Goal: Register for event/course

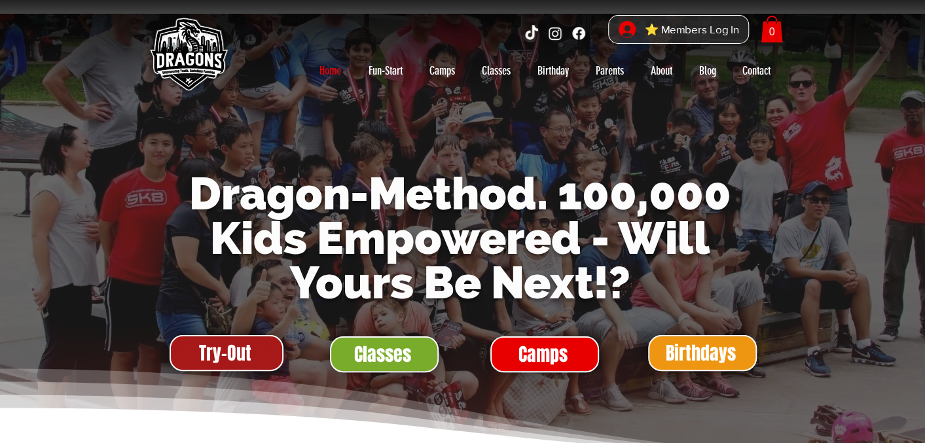
click at [237, 354] on span "Try-Out" at bounding box center [225, 354] width 52 height 26
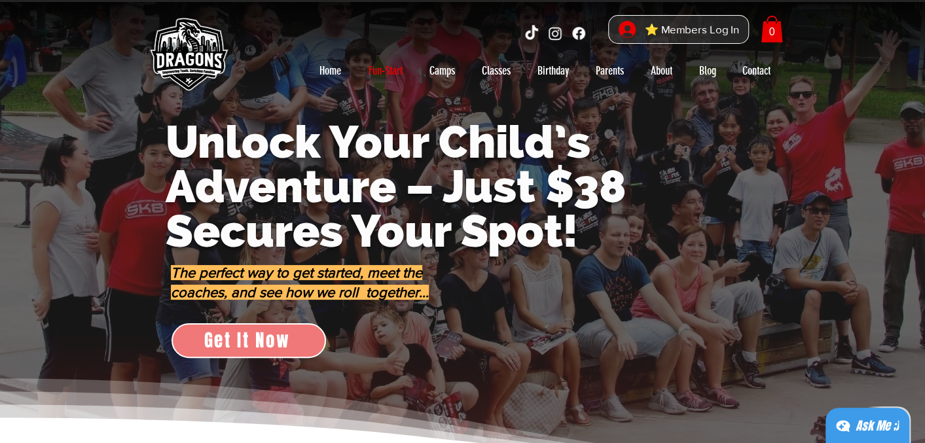
click at [254, 343] on span "Get It Now" at bounding box center [247, 340] width 86 height 26
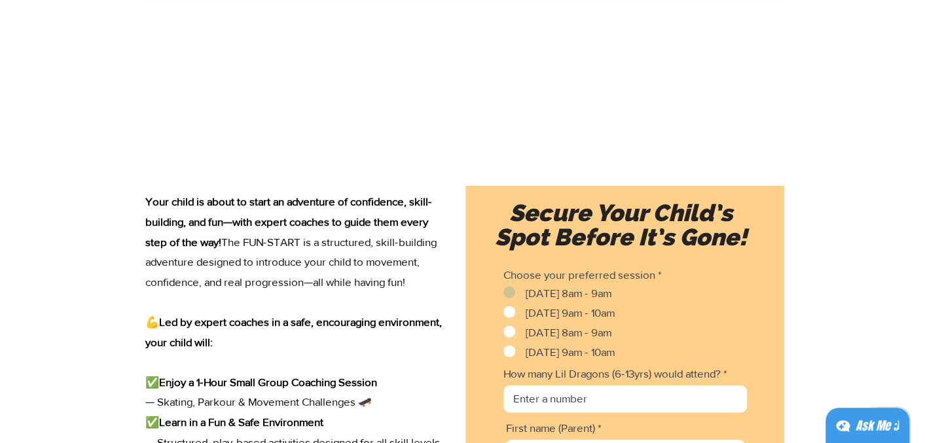
scroll to position [1676, 0]
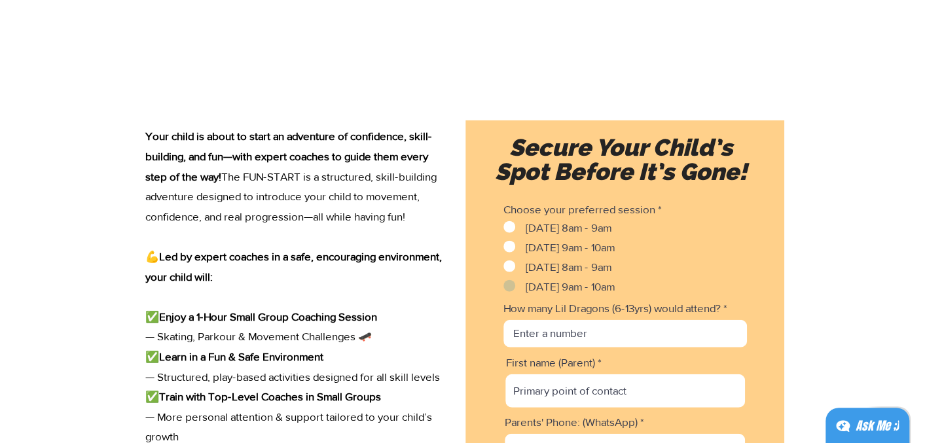
click at [510, 286] on input "[DATE] 9am - 10am" at bounding box center [508, 286] width 9 height 9
checkbox input "true"
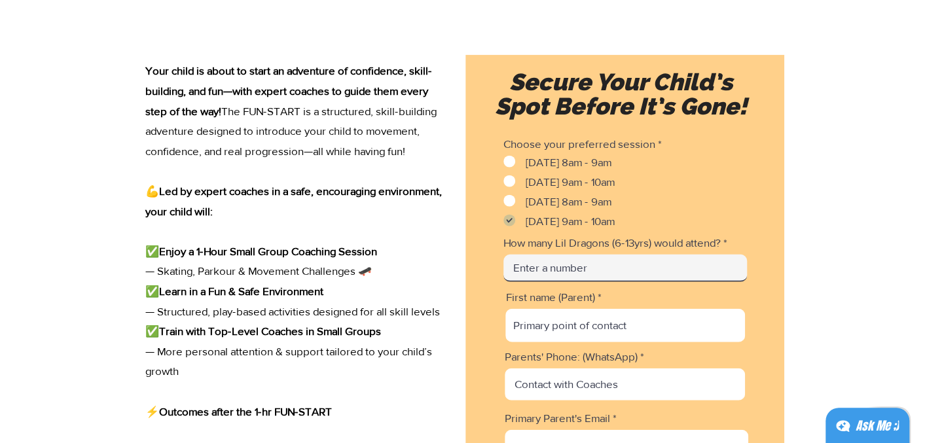
scroll to position [1807, 0]
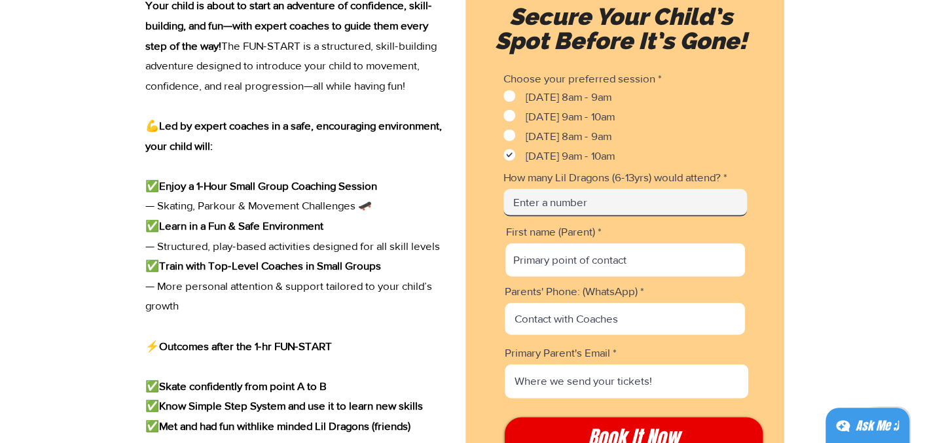
click at [604, 217] on input "How many Lil Dragons (6-13yrs) would attend?" at bounding box center [626, 203] width 244 height 28
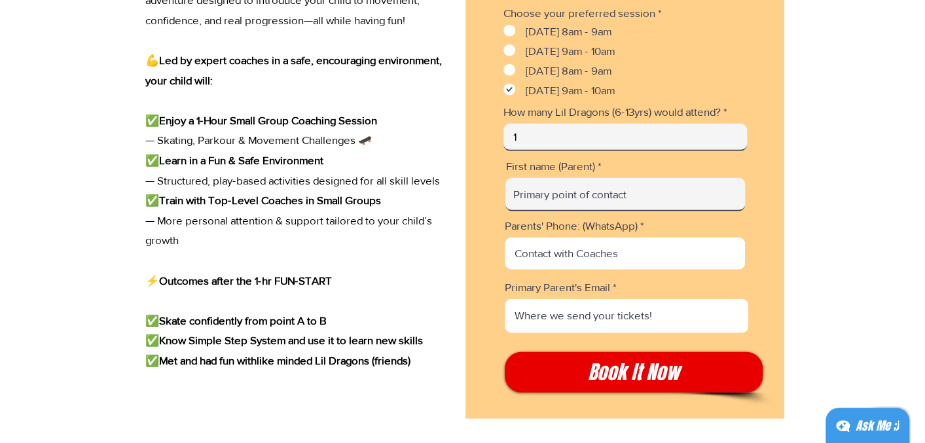
type input "1"
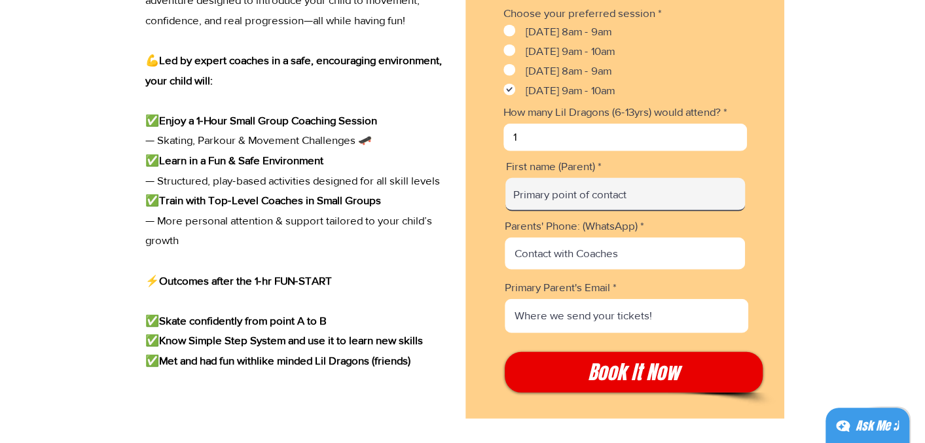
click at [542, 212] on input "First name (Parent)" at bounding box center [626, 194] width 240 height 33
type input "[PERSON_NAME]"
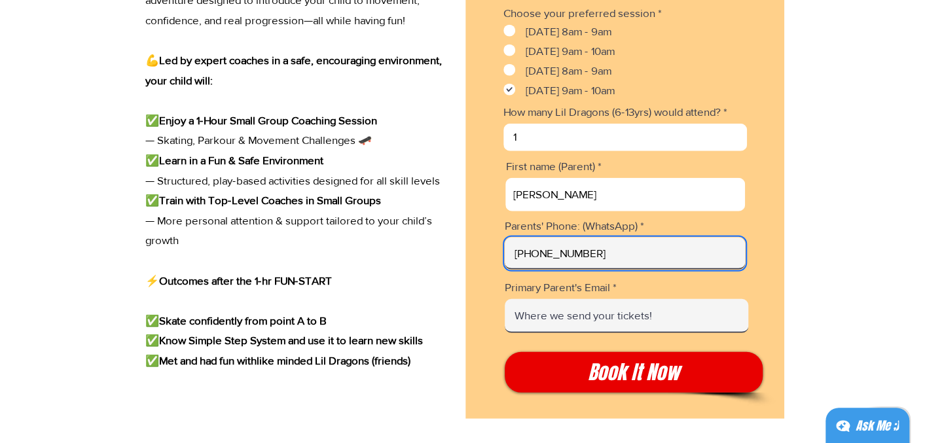
type input "[PHONE_NUMBER]"
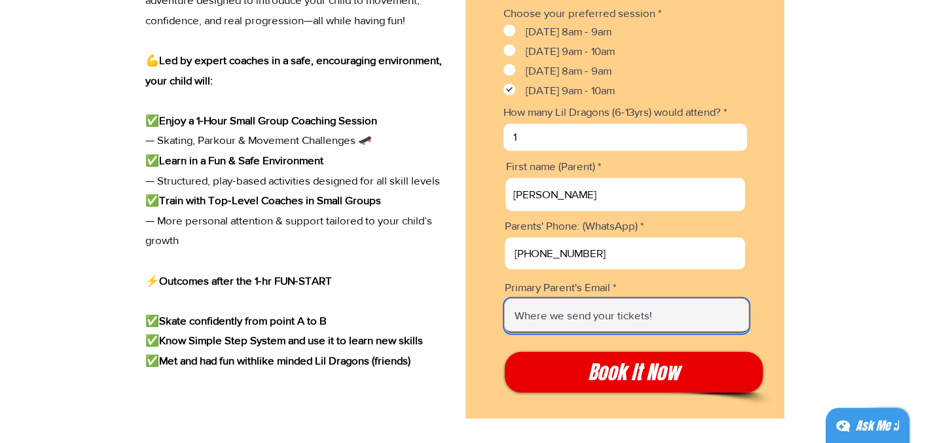
click at [565, 333] on input "Primary Parent's Email" at bounding box center [627, 316] width 244 height 34
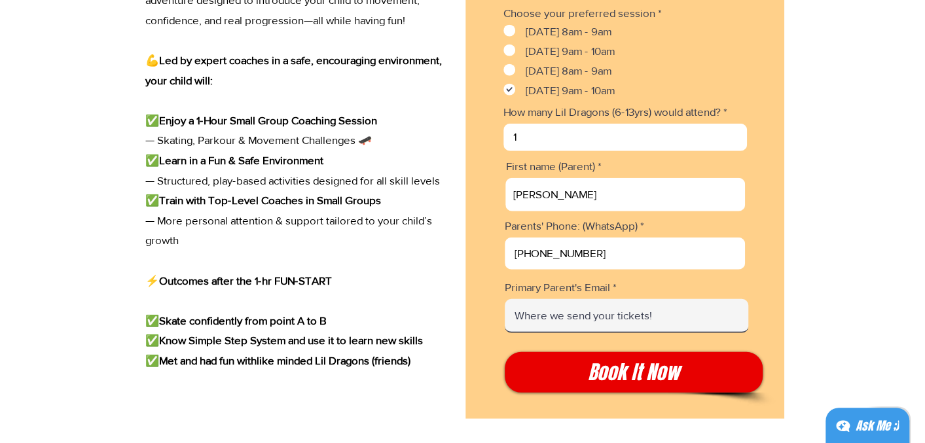
type input "[EMAIL_ADDRESS][DOMAIN_NAME]"
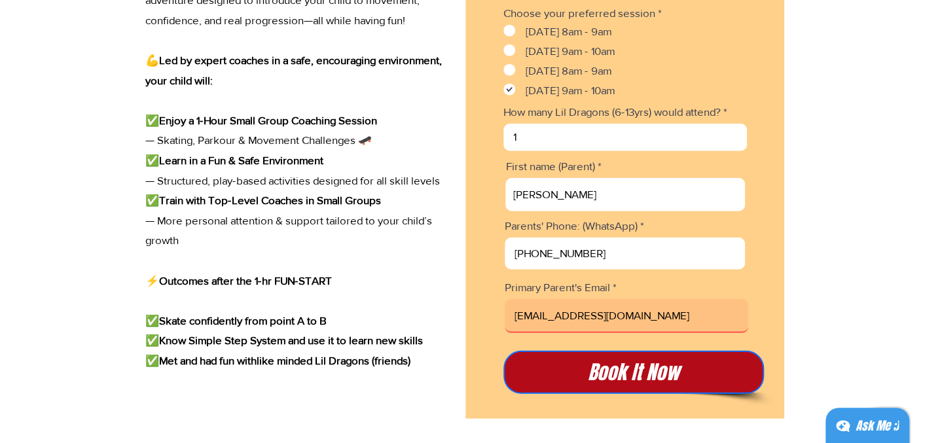
click at [634, 386] on span "Book It Now" at bounding box center [634, 373] width 92 height 28
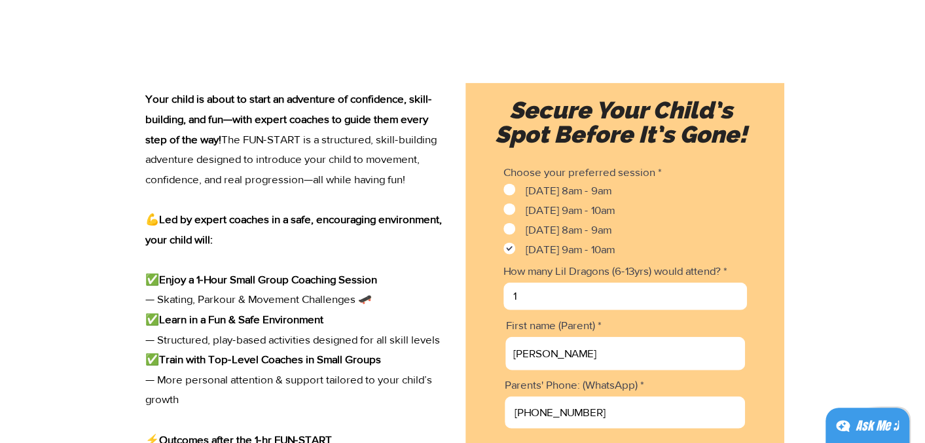
scroll to position [1975, 0]
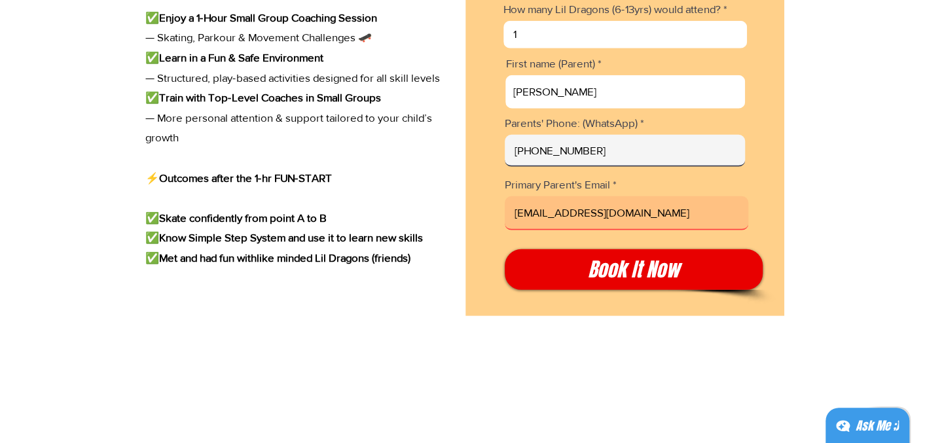
click at [521, 162] on input "[PHONE_NUMBER]" at bounding box center [625, 151] width 240 height 32
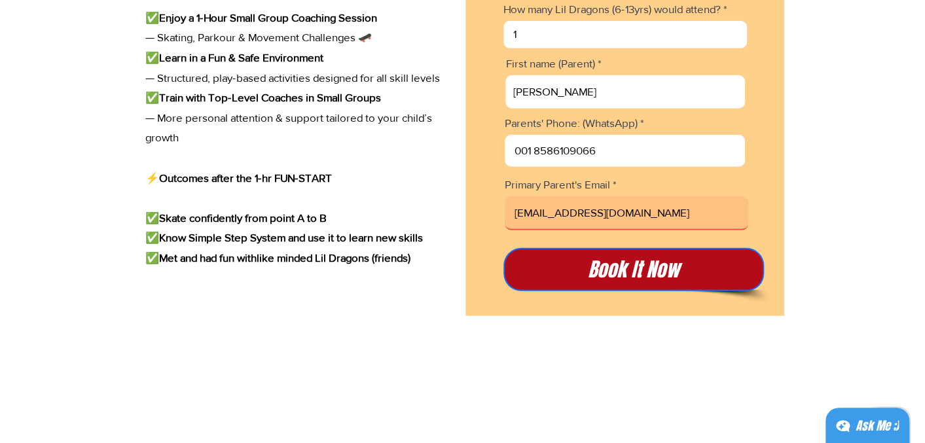
click at [649, 276] on span "Book It Now" at bounding box center [634, 270] width 92 height 28
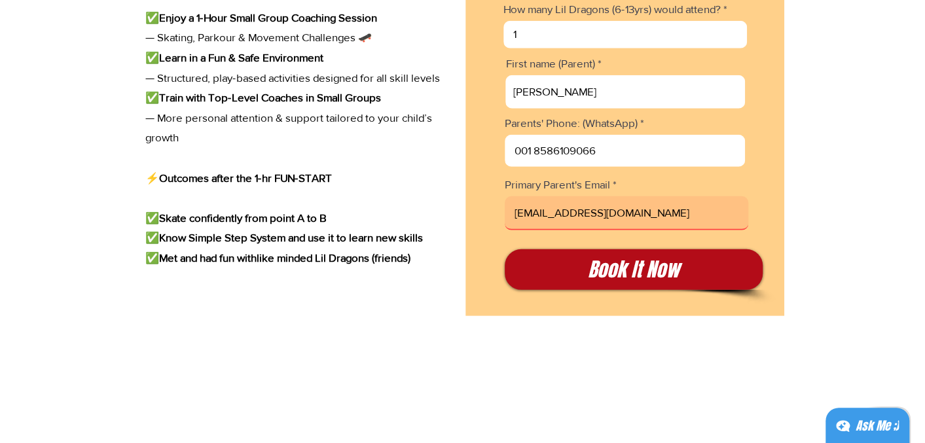
scroll to position [2106, 0]
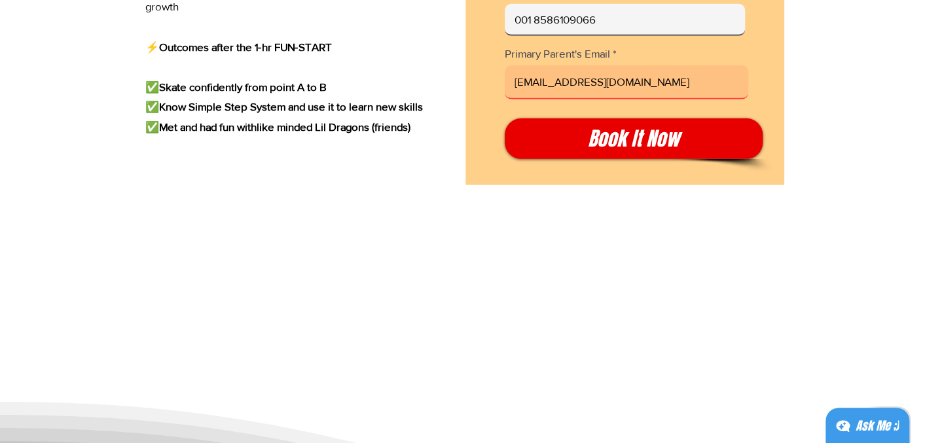
click at [533, 33] on input "001 8586109066" at bounding box center [625, 20] width 240 height 32
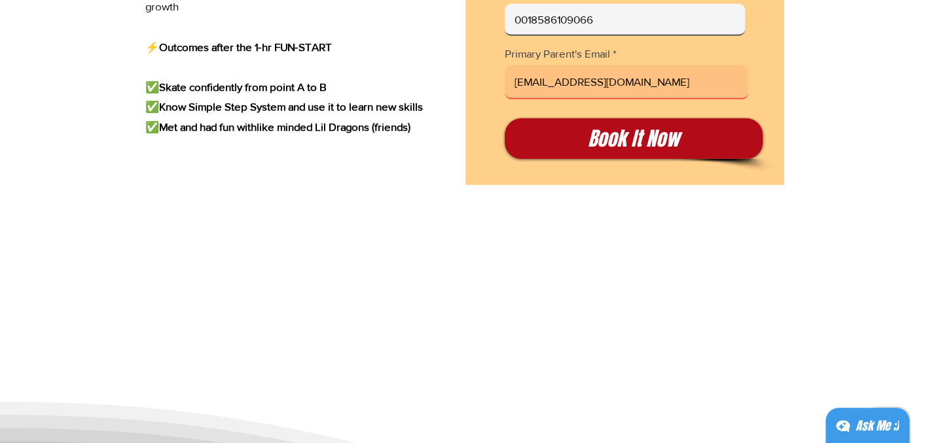
type input "0018586109066"
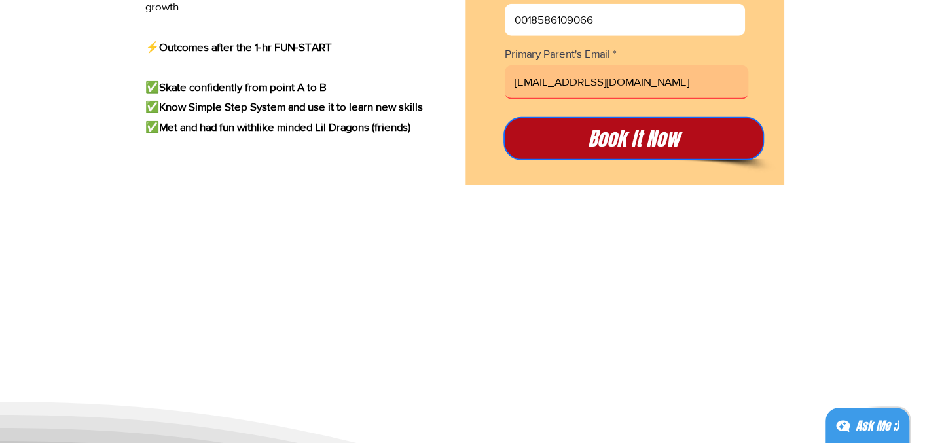
click at [635, 146] on span "Book It Now" at bounding box center [634, 139] width 92 height 28
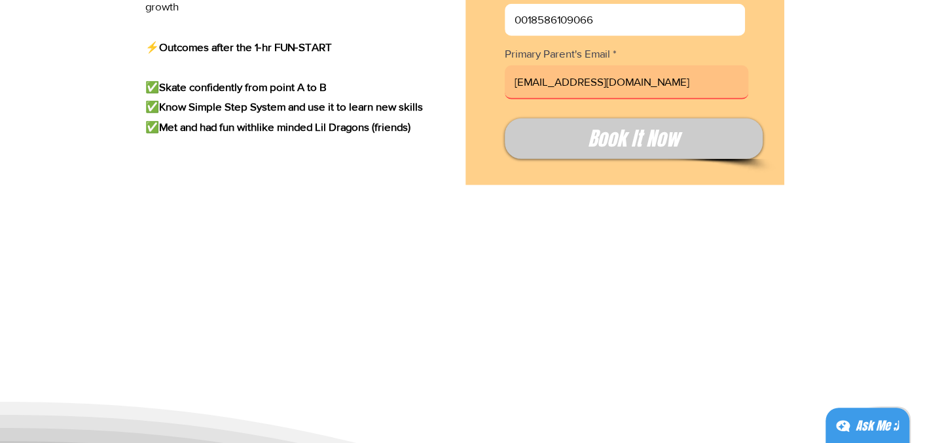
checkbox input "false"
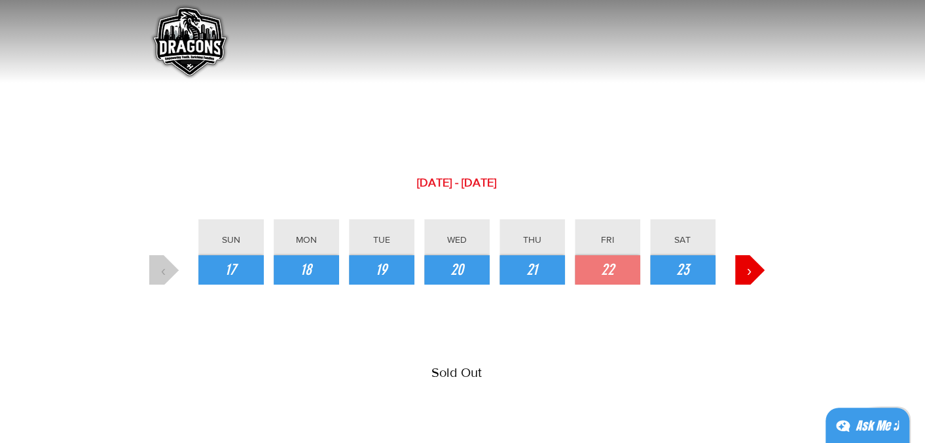
scroll to position [196, 0]
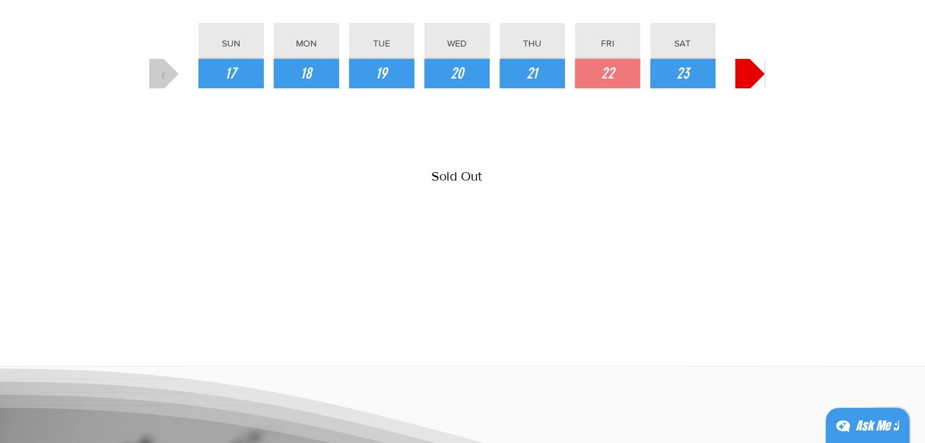
click at [752, 74] on button "›" at bounding box center [749, 73] width 29 height 29
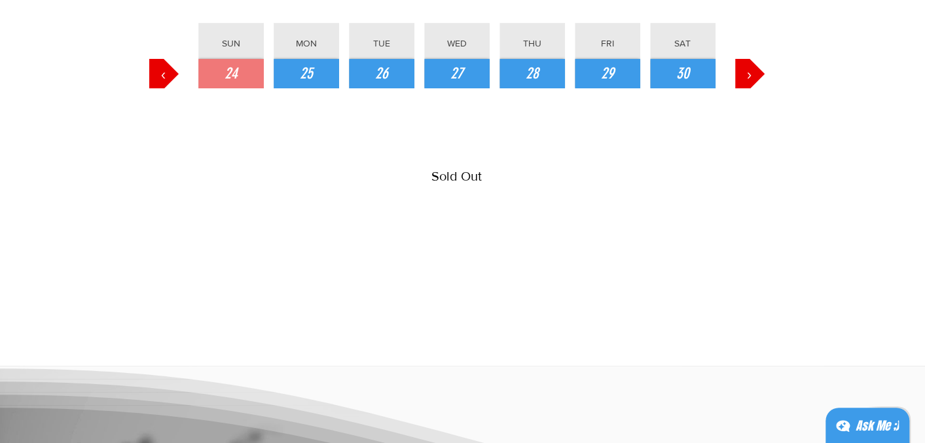
click at [227, 44] on span "SUN" at bounding box center [231, 43] width 18 height 10
click at [310, 75] on span "25" at bounding box center [306, 74] width 13 height 22
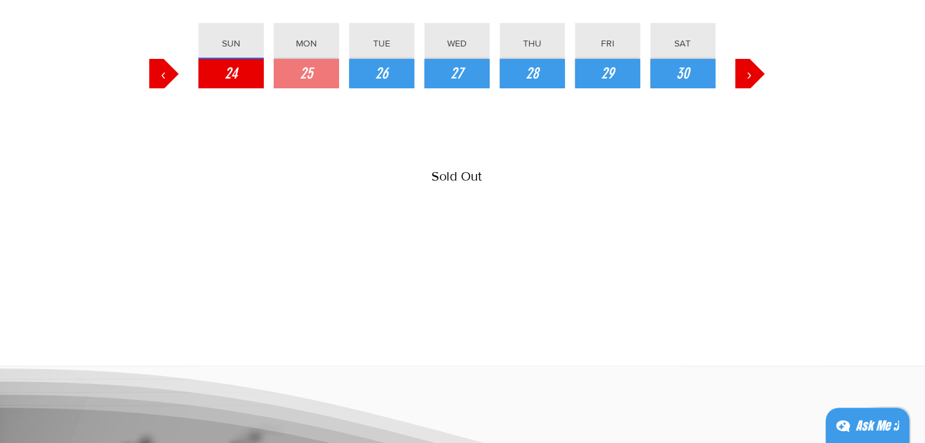
click at [228, 70] on span "24" at bounding box center [231, 74] width 13 height 22
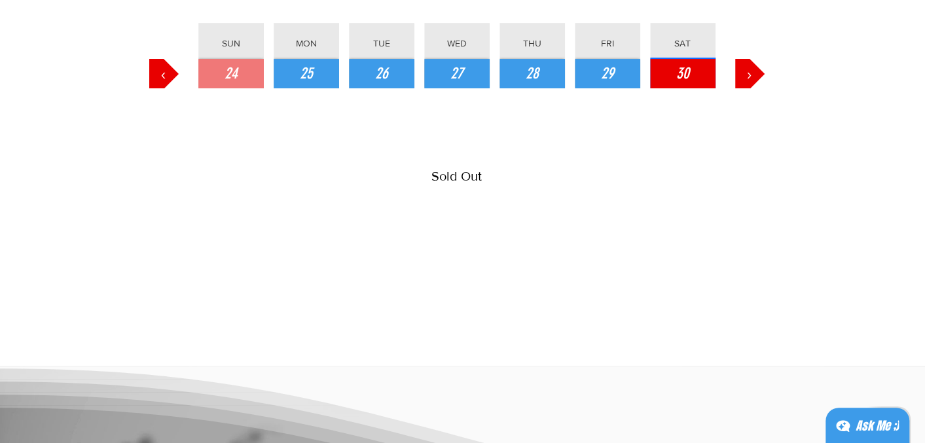
click at [698, 67] on button "30" at bounding box center [682, 73] width 65 height 29
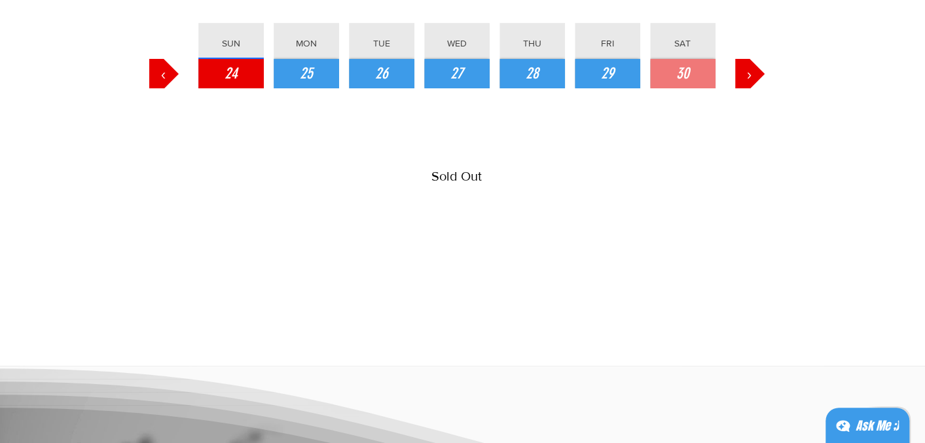
click at [230, 72] on span "24" at bounding box center [231, 74] width 13 height 22
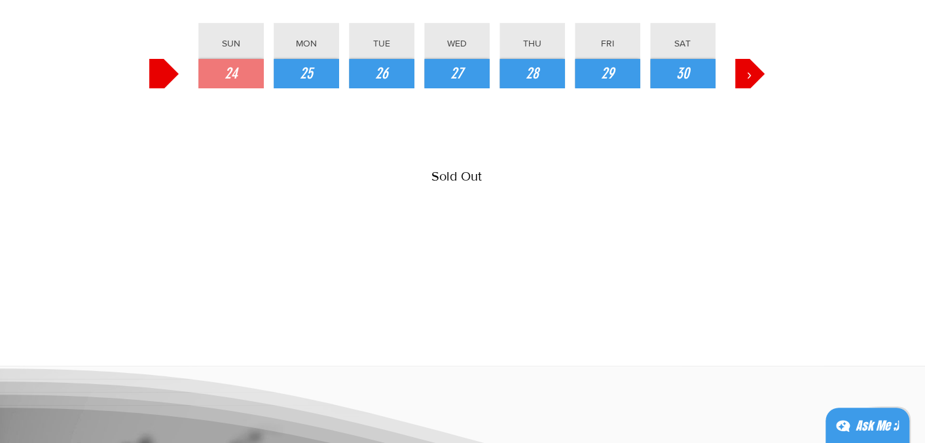
click at [153, 71] on button "‹" at bounding box center [163, 73] width 29 height 29
